Goal: Task Accomplishment & Management: Manage account settings

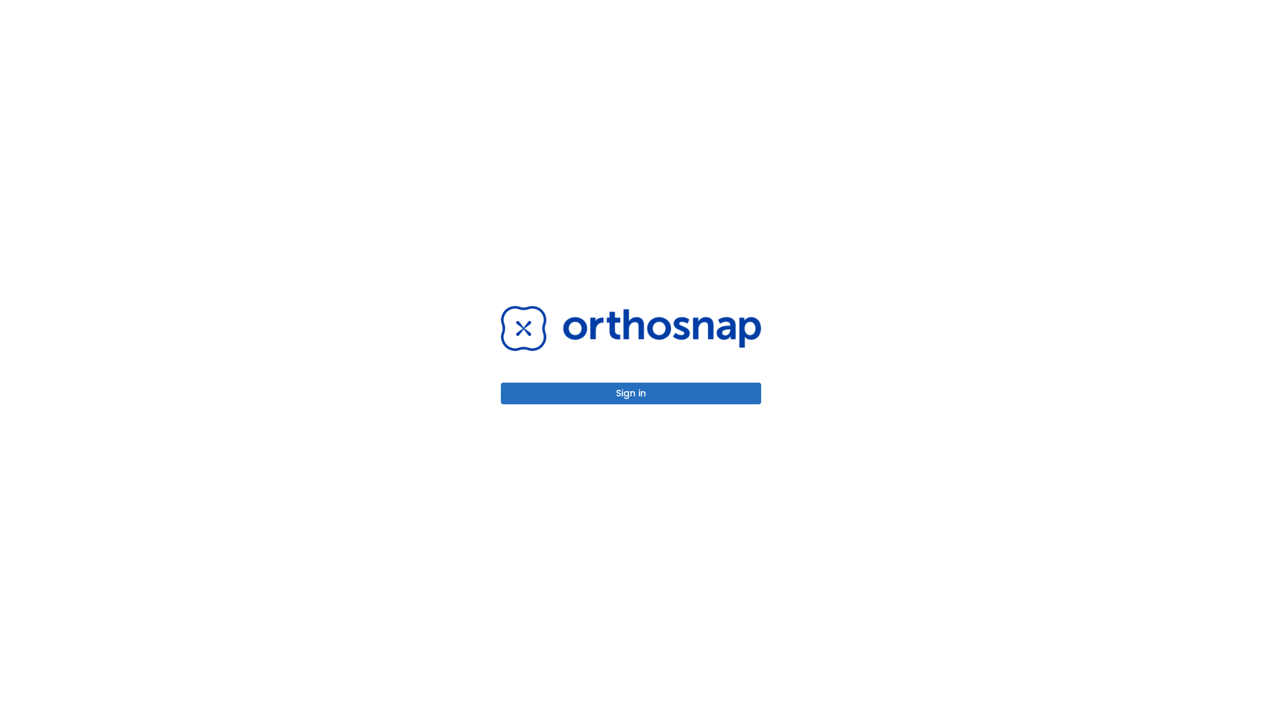
click at [631, 393] on button "Sign in" at bounding box center [631, 393] width 260 height 22
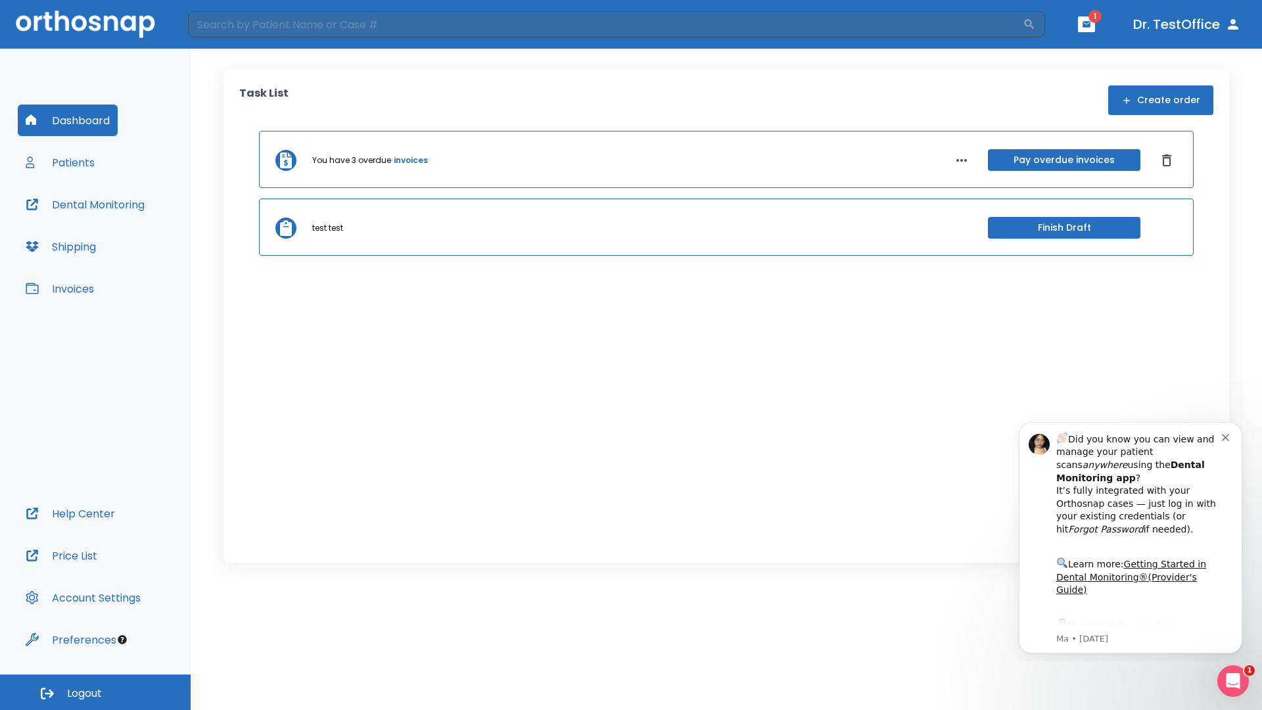
click at [95, 692] on span "Logout" at bounding box center [84, 693] width 35 height 14
